Goal: Information Seeking & Learning: Learn about a topic

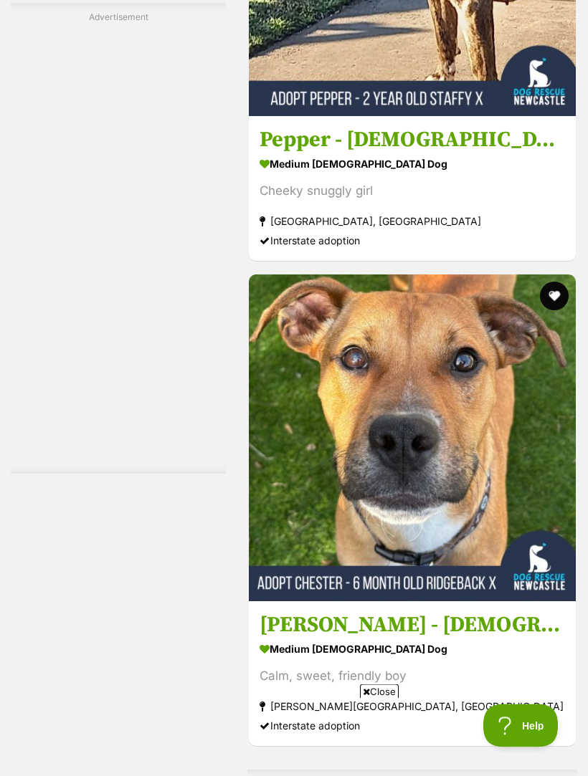
scroll to position [2763, 0]
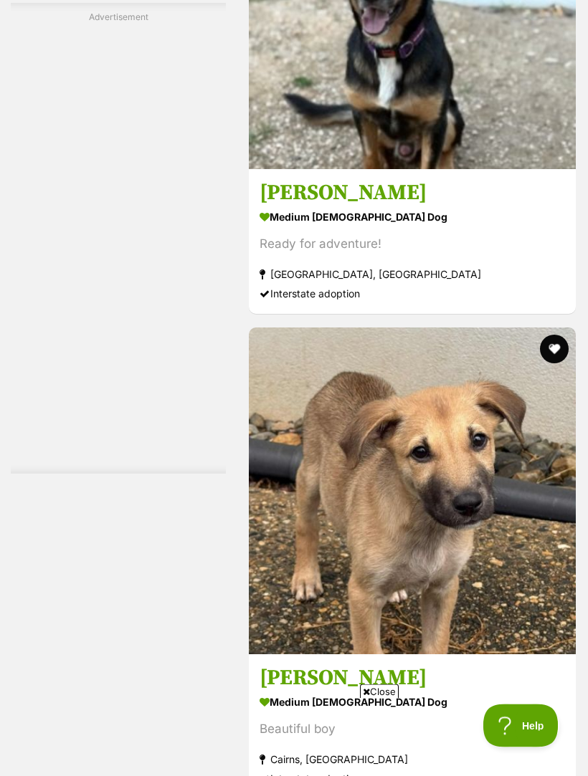
scroll to position [4436, 0]
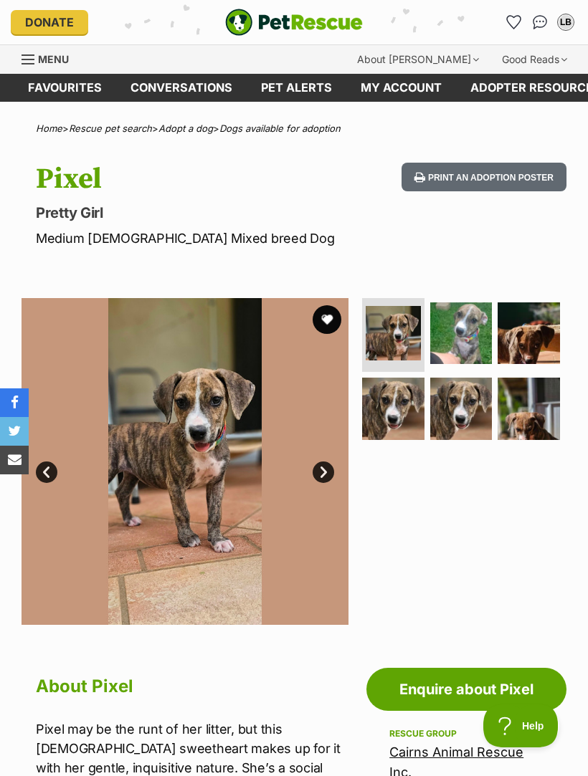
click at [479, 328] on img at bounding box center [461, 333] width 62 height 62
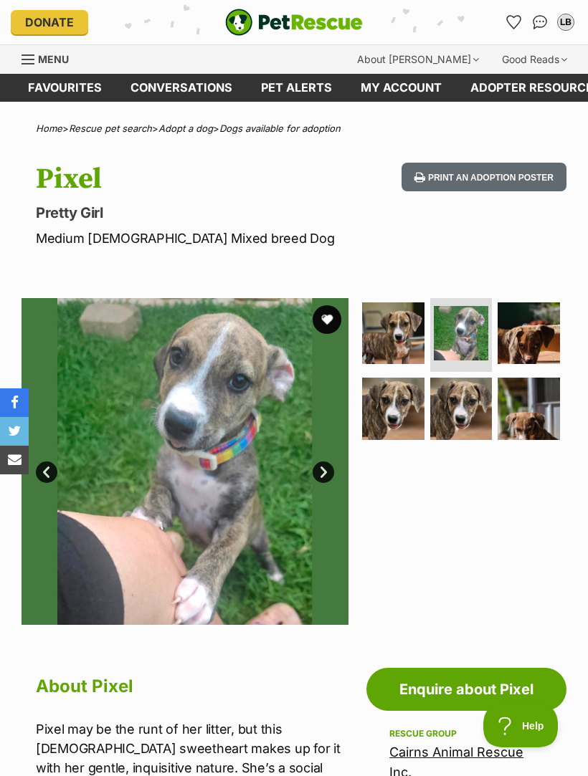
click at [548, 335] on img at bounding box center [528, 333] width 62 height 62
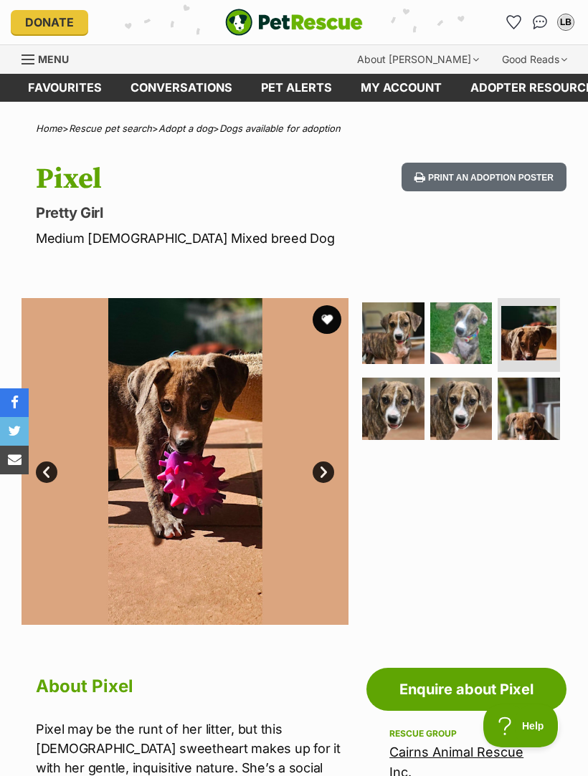
click at [404, 403] on img at bounding box center [393, 409] width 62 height 62
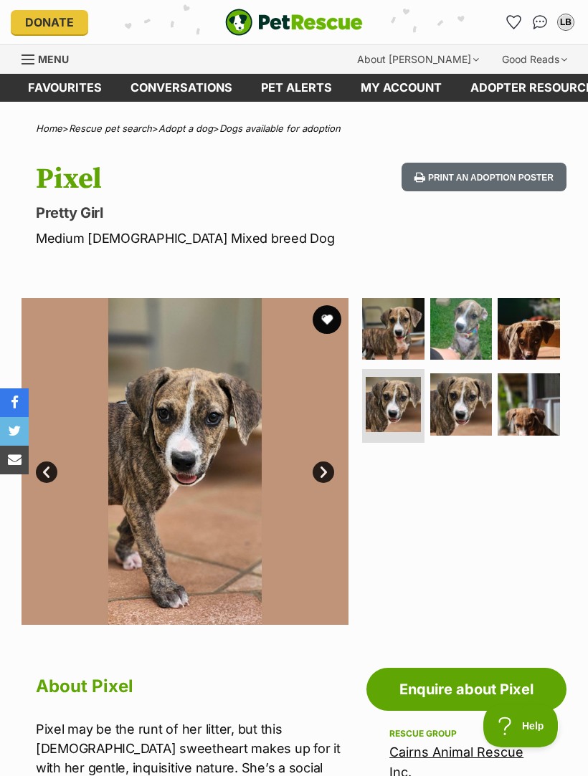
click at [475, 399] on img at bounding box center [461, 404] width 62 height 62
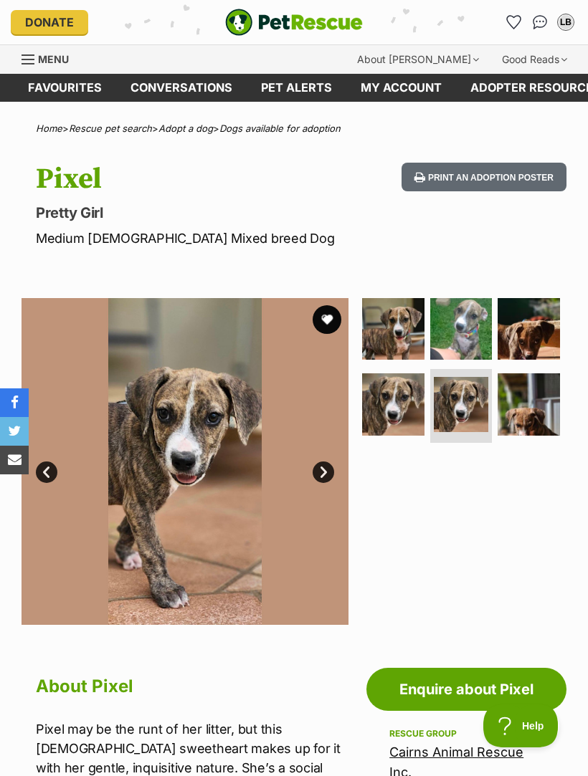
click at [553, 396] on img at bounding box center [528, 404] width 62 height 62
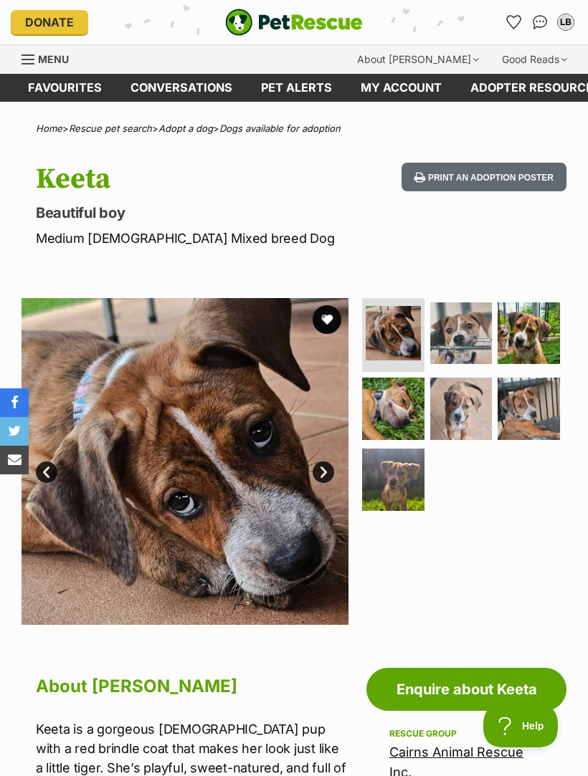
click at [489, 326] on img at bounding box center [461, 333] width 62 height 62
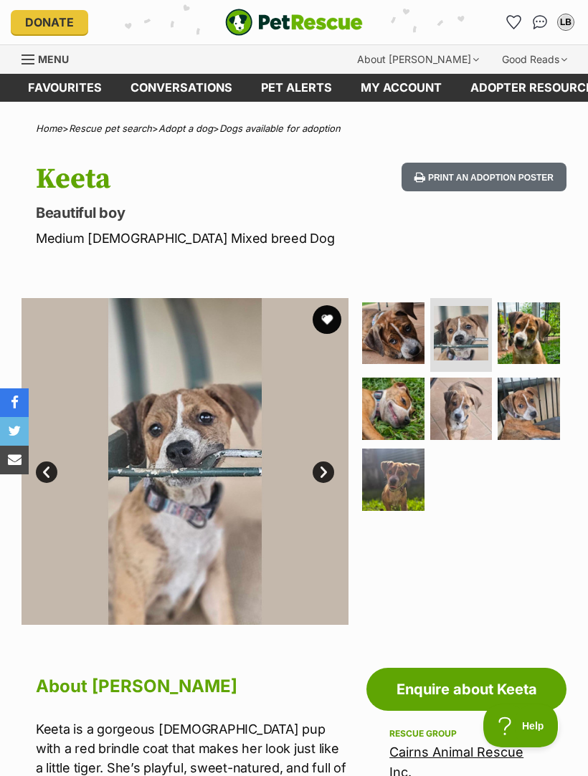
click at [551, 335] on img at bounding box center [528, 333] width 62 height 62
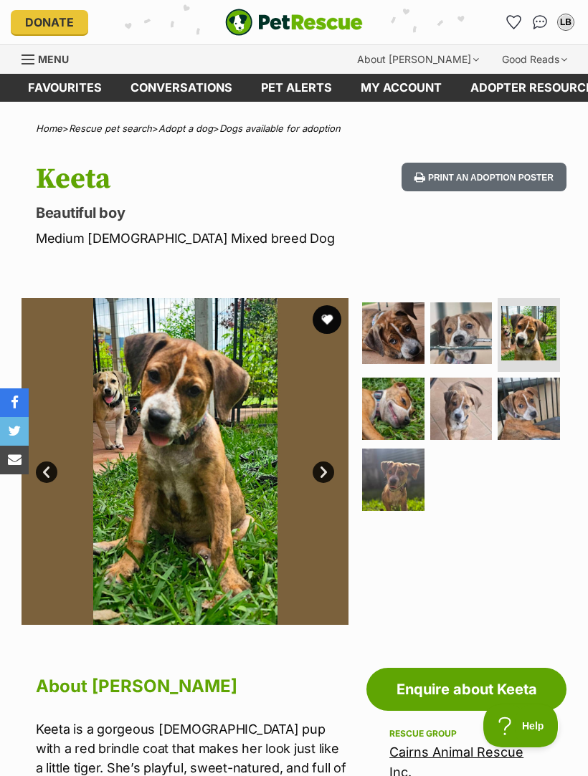
click at [408, 406] on img at bounding box center [393, 409] width 62 height 62
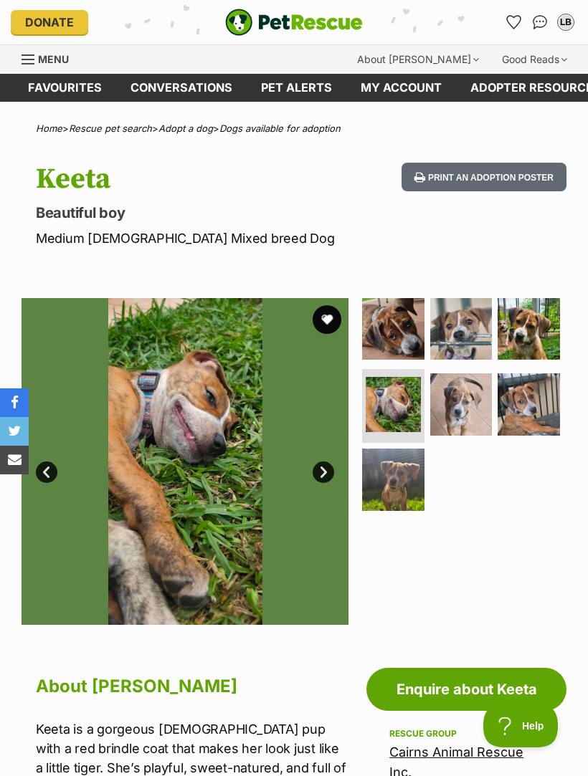
click at [478, 398] on img at bounding box center [461, 404] width 62 height 62
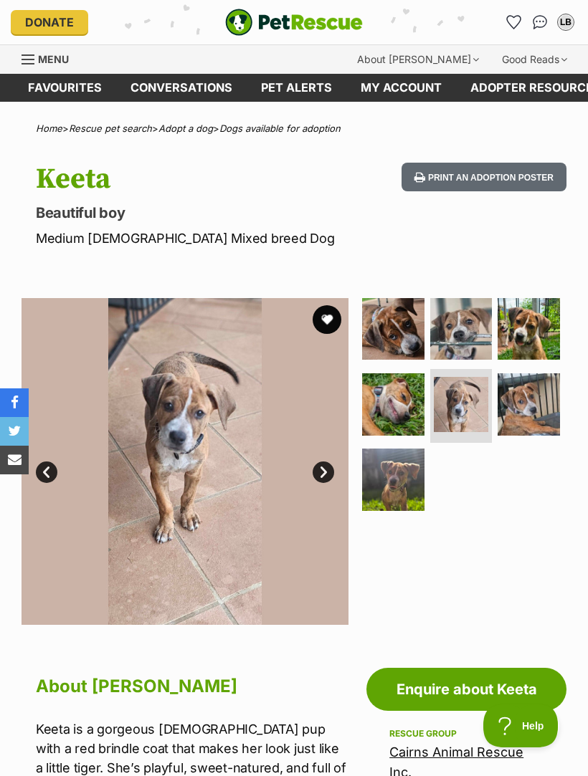
click at [548, 396] on img at bounding box center [528, 404] width 62 height 62
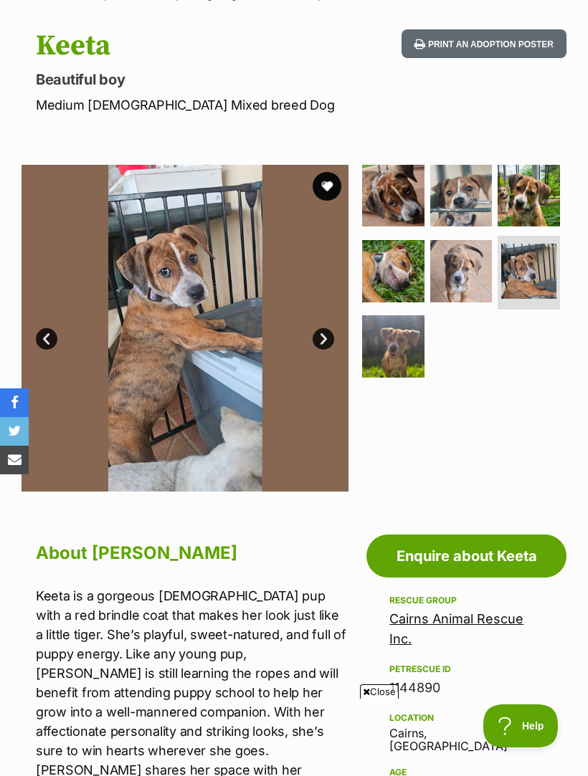
scroll to position [128, 0]
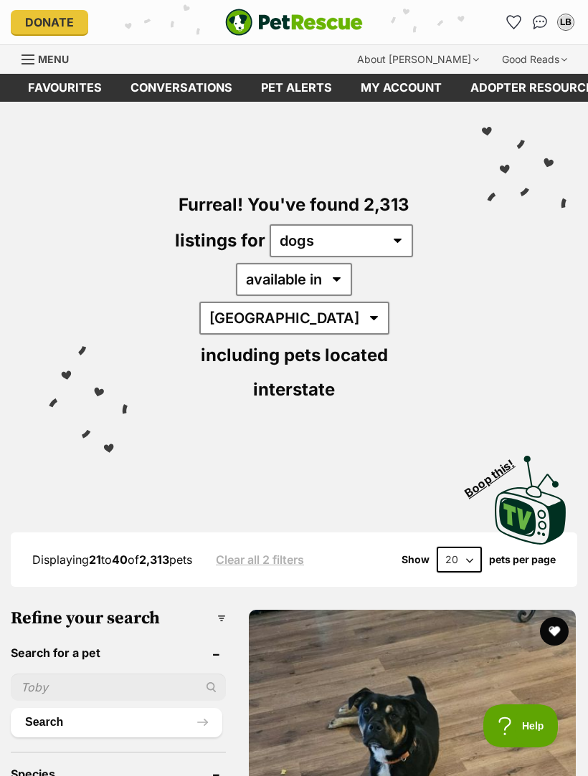
click at [310, 21] on img "PetRescue" at bounding box center [294, 22] width 138 height 27
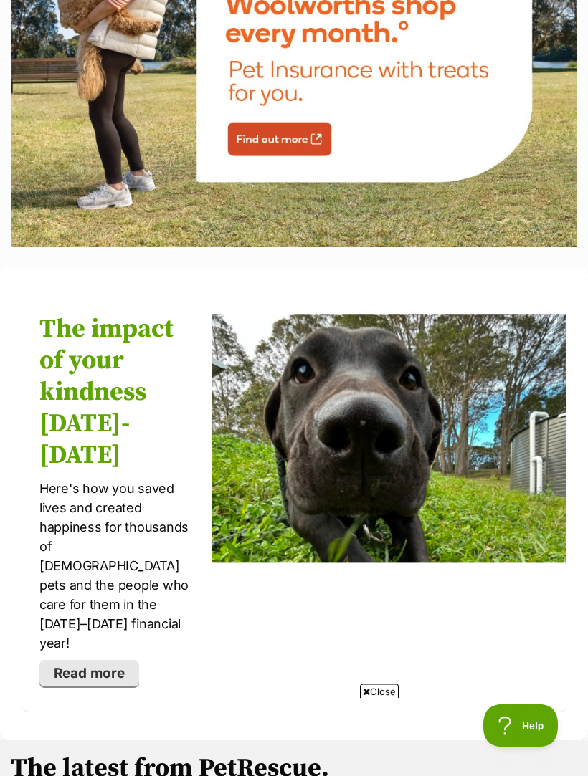
scroll to position [3245, 0]
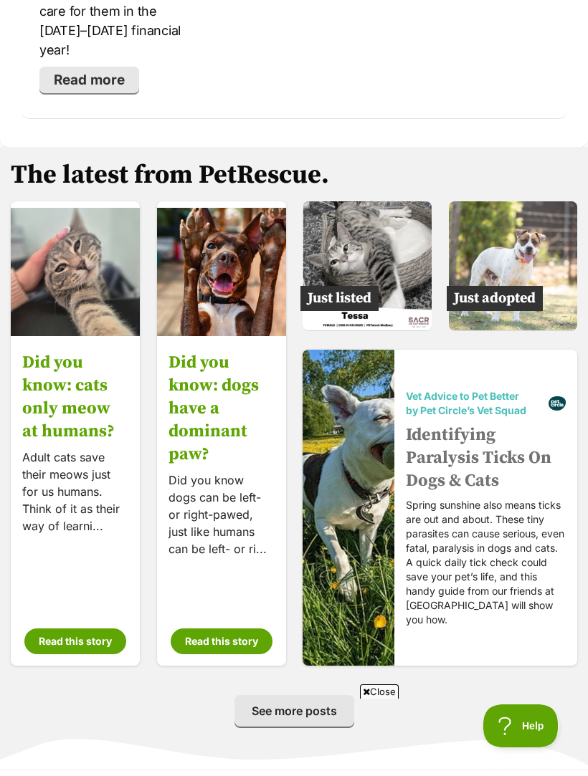
click at [534, 201] on img at bounding box center [513, 265] width 129 height 129
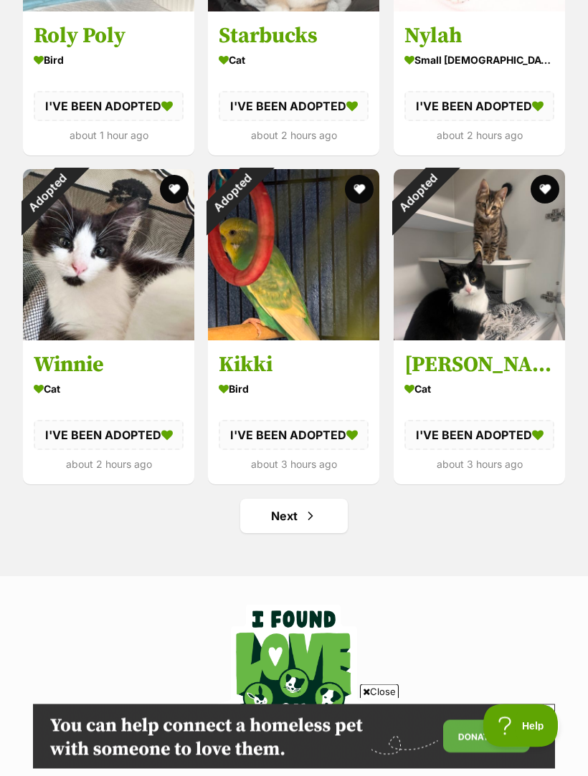
scroll to position [1643, 0]
click at [325, 512] on link "Next" at bounding box center [294, 516] width 108 height 34
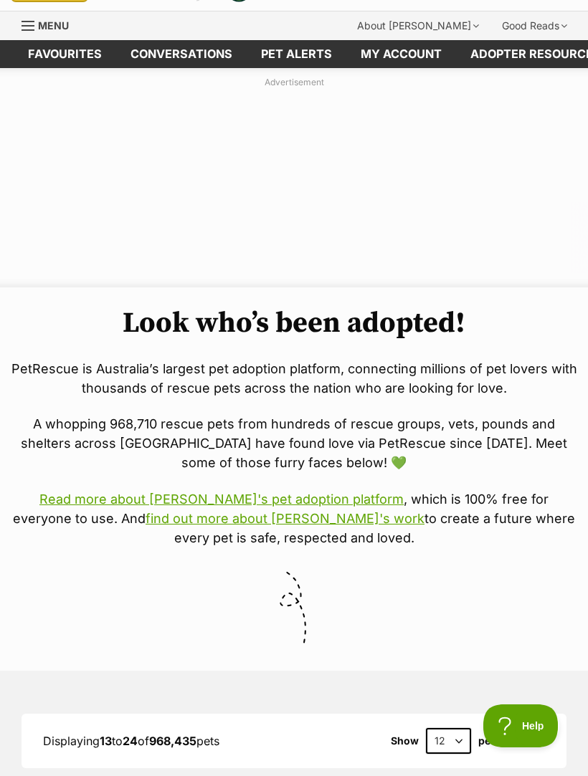
scroll to position [26, 0]
